Goal: Transaction & Acquisition: Purchase product/service

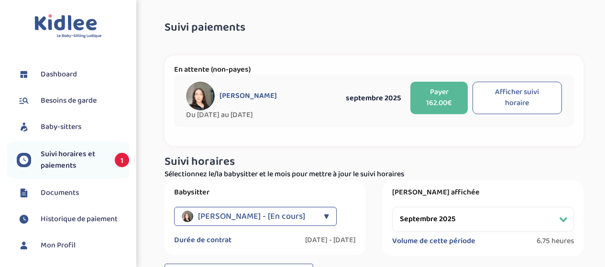
select select "septembre 2025"
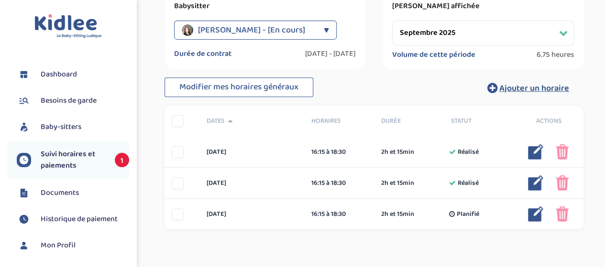
scroll to position [234, 0]
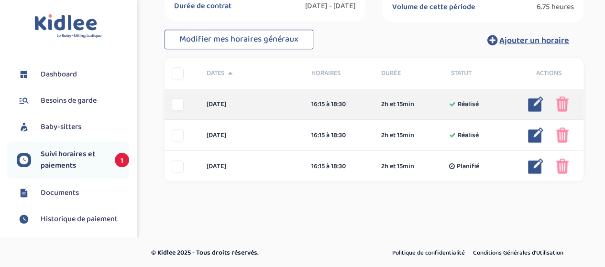
click at [560, 102] on img at bounding box center [562, 104] width 13 height 15
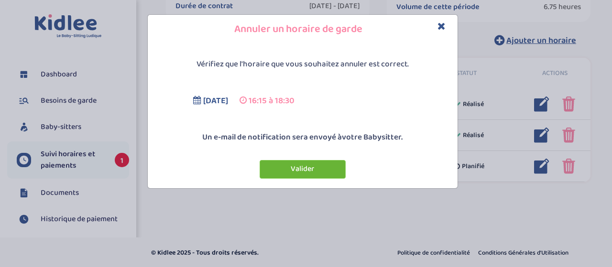
click at [287, 167] on button "Valider" at bounding box center [303, 169] width 86 height 19
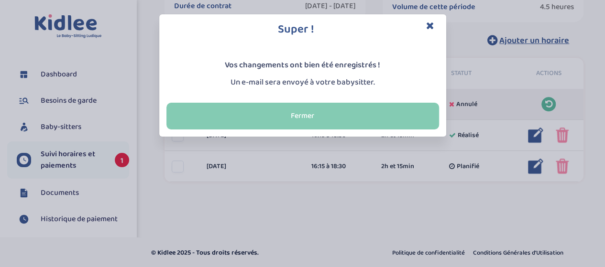
click at [279, 120] on button "Fermer" at bounding box center [302, 116] width 273 height 27
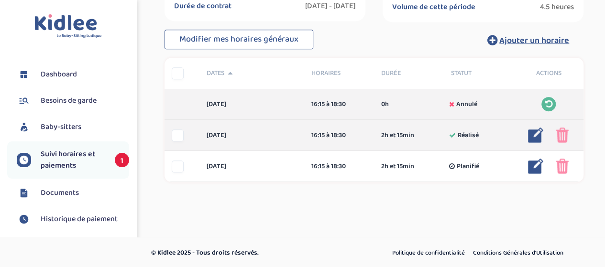
click at [177, 141] on div at bounding box center [178, 136] width 12 height 12
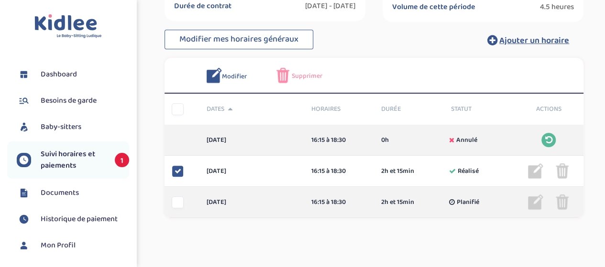
click at [174, 204] on div at bounding box center [178, 203] width 12 height 12
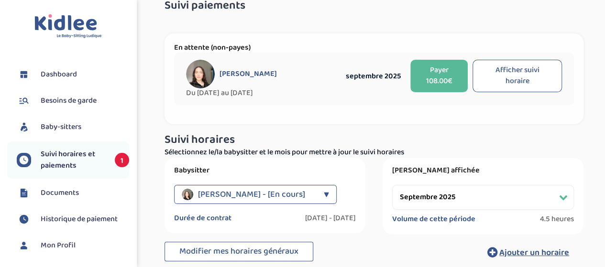
scroll to position [0, 0]
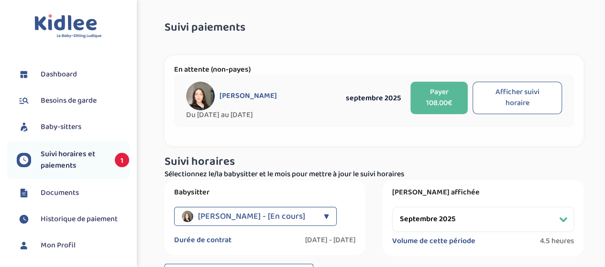
click at [430, 100] on button "Payer 108.00€" at bounding box center [438, 98] width 57 height 33
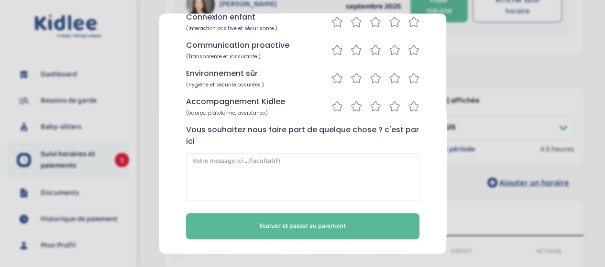
scroll to position [92, 0]
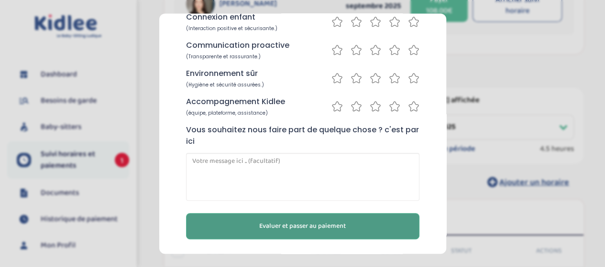
click at [275, 219] on button "Evaluer et passer au paiement" at bounding box center [302, 226] width 233 height 26
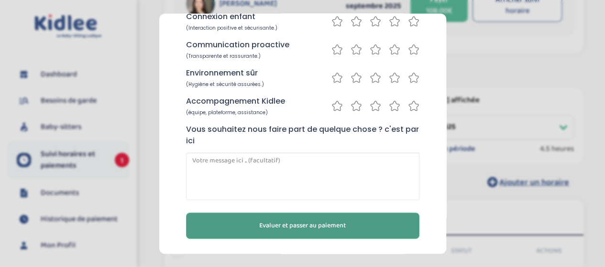
click at [287, 224] on span "Evaluer et passer au paiement" at bounding box center [302, 226] width 87 height 10
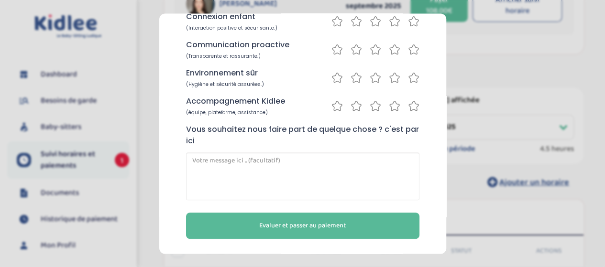
click at [411, 105] on icon at bounding box center [413, 106] width 11 height 12
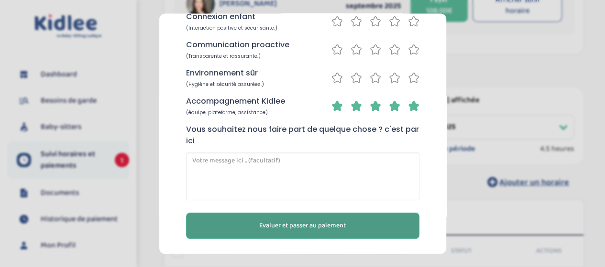
click at [301, 228] on span "Evaluer et passer au paiement" at bounding box center [302, 226] width 87 height 10
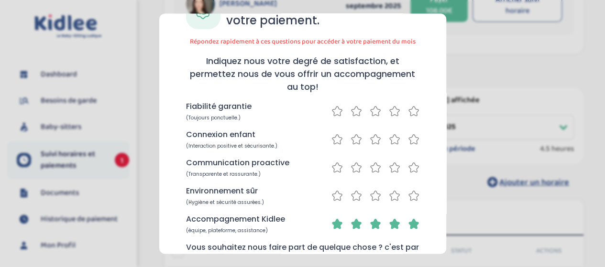
scroll to position [52, 0]
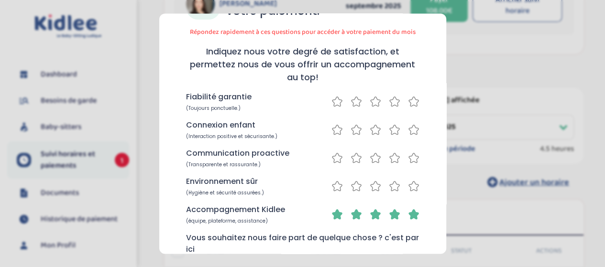
click at [412, 100] on icon at bounding box center [413, 102] width 11 height 12
click at [391, 131] on icon at bounding box center [394, 130] width 11 height 12
click at [391, 155] on icon at bounding box center [394, 158] width 11 height 12
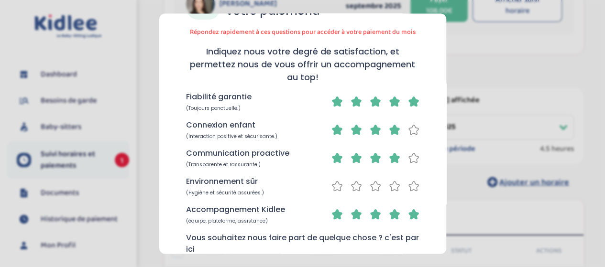
click at [394, 186] on icon at bounding box center [394, 186] width 11 height 12
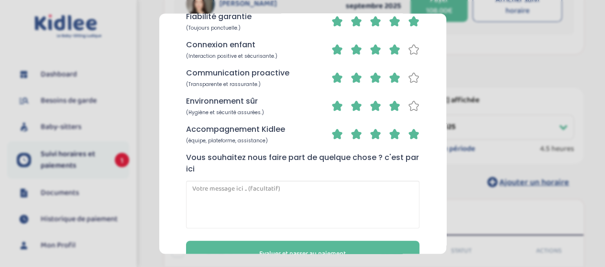
scroll to position [161, 0]
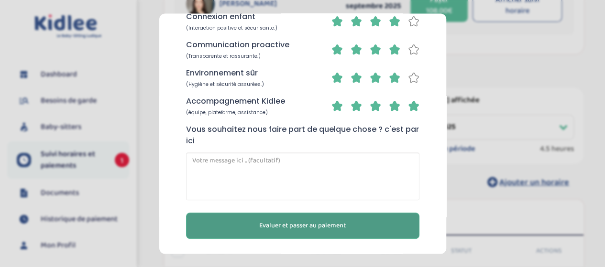
click at [301, 220] on button "Evaluer et passer au paiement" at bounding box center [302, 226] width 233 height 26
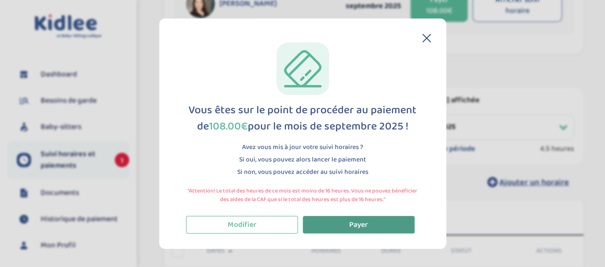
click at [320, 221] on button "Payer" at bounding box center [359, 225] width 112 height 18
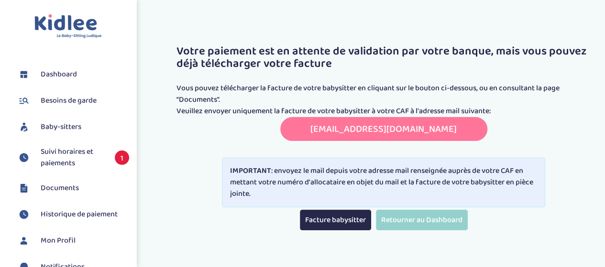
click at [52, 161] on span "Suivi horaires et paiements" at bounding box center [73, 157] width 65 height 23
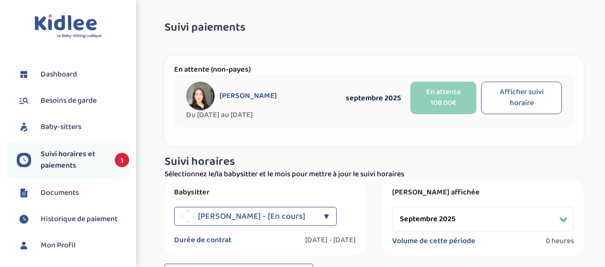
select select "septembre 2025"
